Goal: Information Seeking & Learning: Learn about a topic

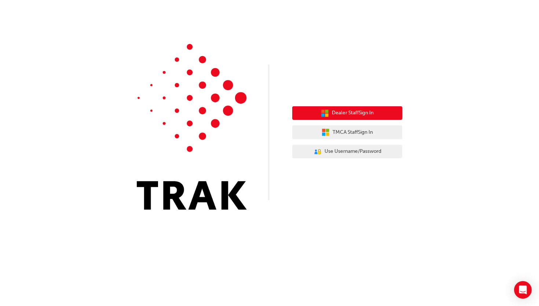
click at [341, 117] on button "Dealer Staff Sign In" at bounding box center [347, 113] width 110 height 14
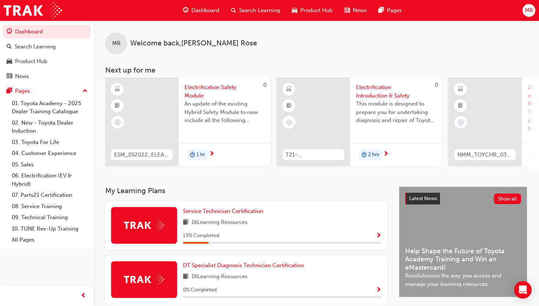
click at [432, 245] on div "Latest News Show all Help Shape the Future of Toyota Academy Training and Win a…" at bounding box center [463, 242] width 128 height 110
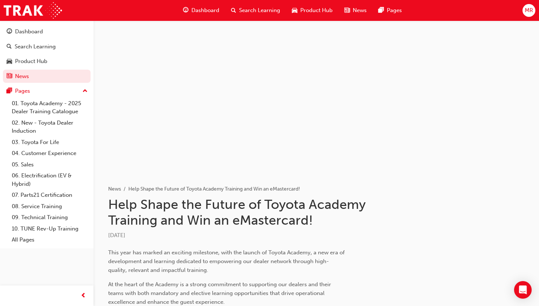
scroll to position [394, 0]
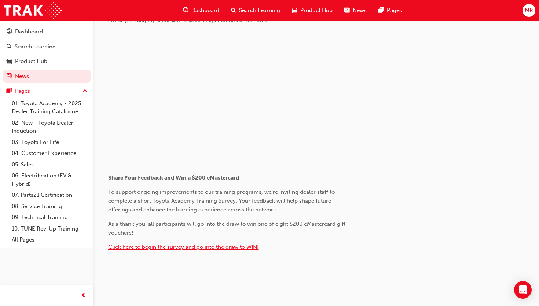
click at [189, 245] on span "Click here to begin the survey and go into the draw to WIN!" at bounding box center [183, 247] width 151 height 7
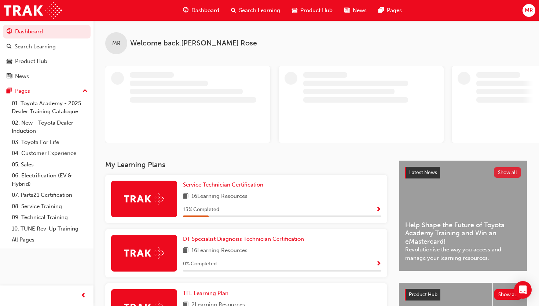
click at [499, 172] on button "Show all" at bounding box center [508, 172] width 28 height 11
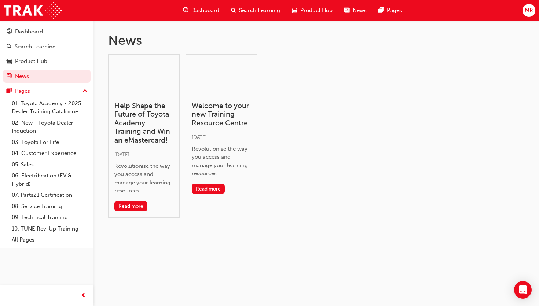
click at [352, 12] on div "News" at bounding box center [356, 10] width 34 height 15
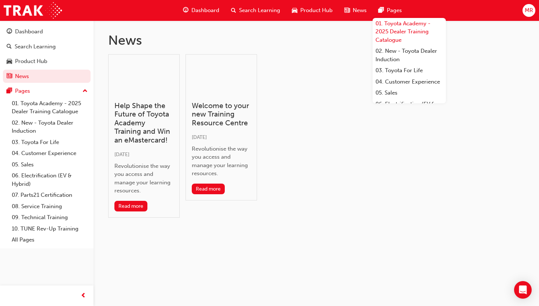
click at [397, 23] on link "01. Toyota Academy - 2025 Dealer Training Catalogue" at bounding box center [409, 32] width 73 height 28
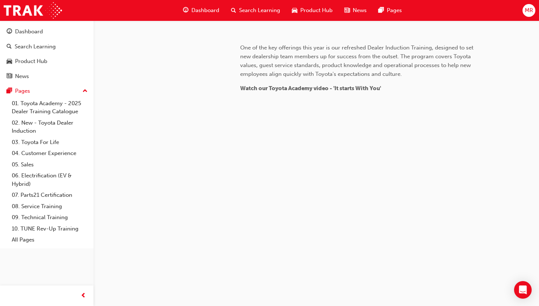
scroll to position [311, 0]
click at [347, 9] on span "2025 Dealer Training Catalogue" at bounding box center [372, 2] width 143 height 11
